Goal: Information Seeking & Learning: Learn about a topic

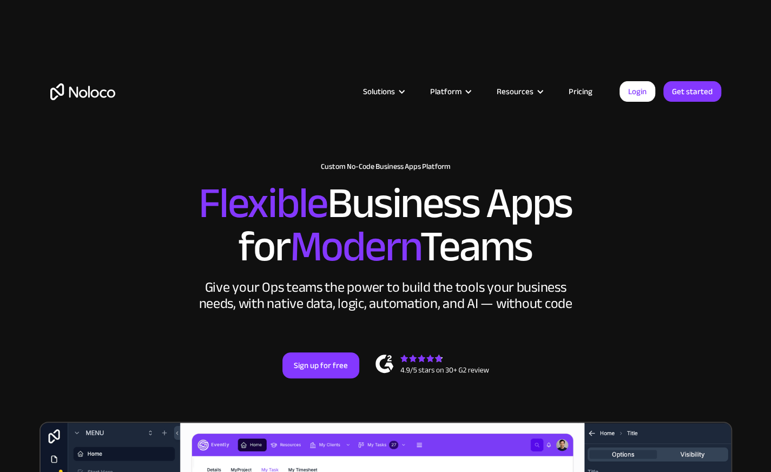
click at [583, 86] on link "Pricing" at bounding box center [580, 91] width 51 height 14
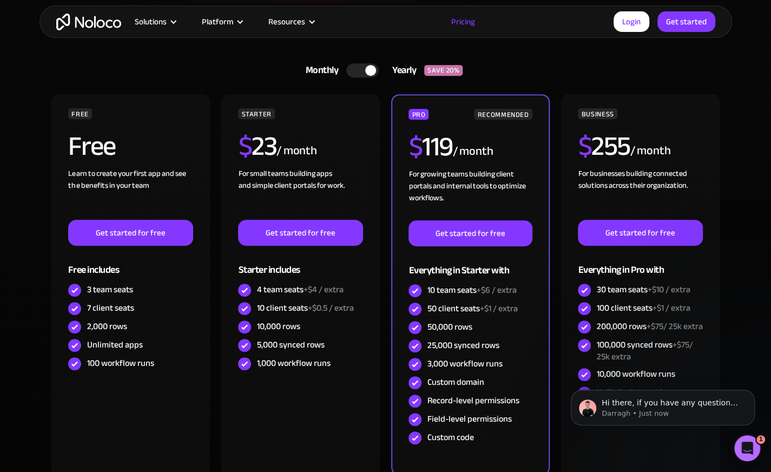
click at [106, 28] on img "home" at bounding box center [88, 22] width 65 height 17
